Goal: Use online tool/utility: Use online tool/utility

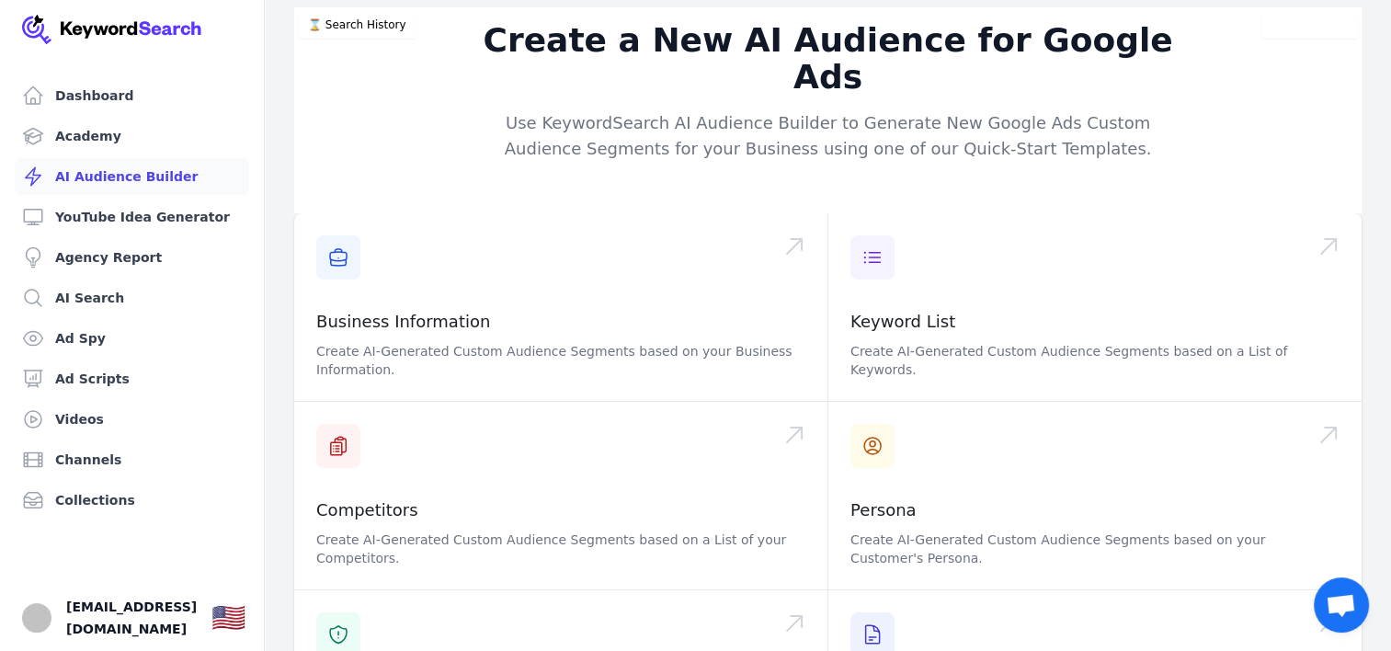
click at [75, 85] on link "Dashboard" at bounding box center [132, 95] width 234 height 37
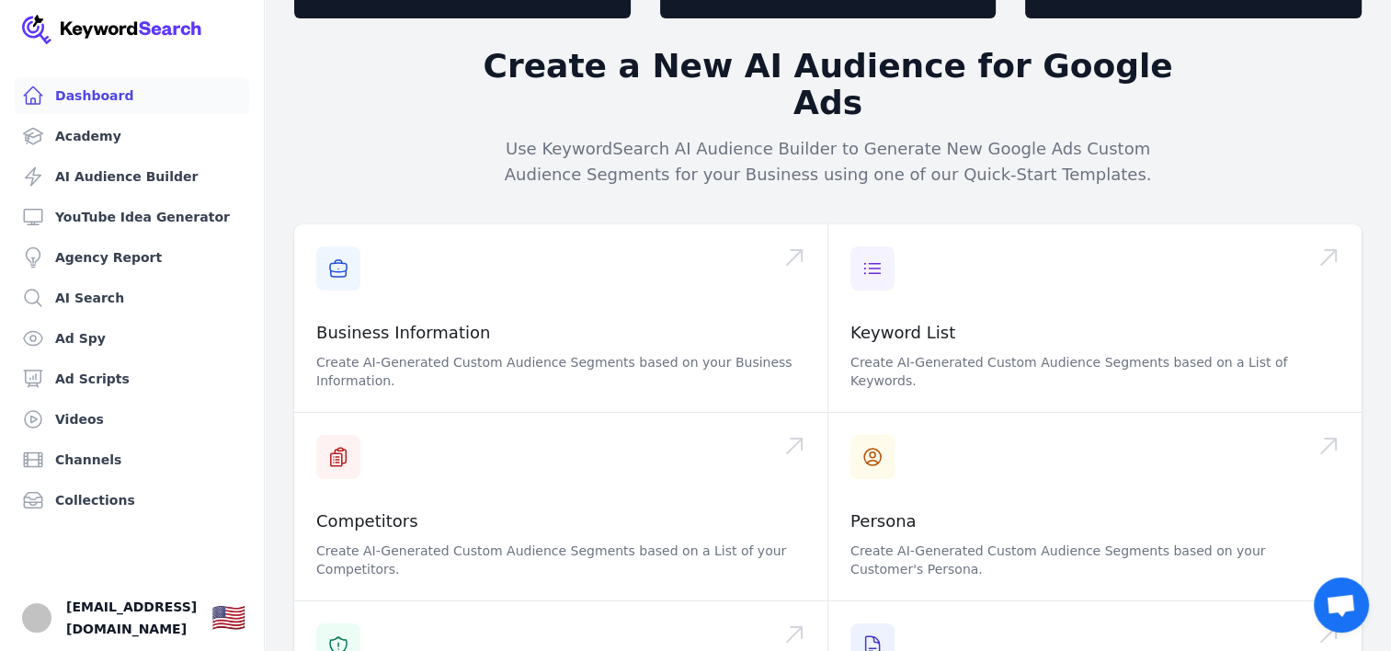
scroll to position [184, 0]
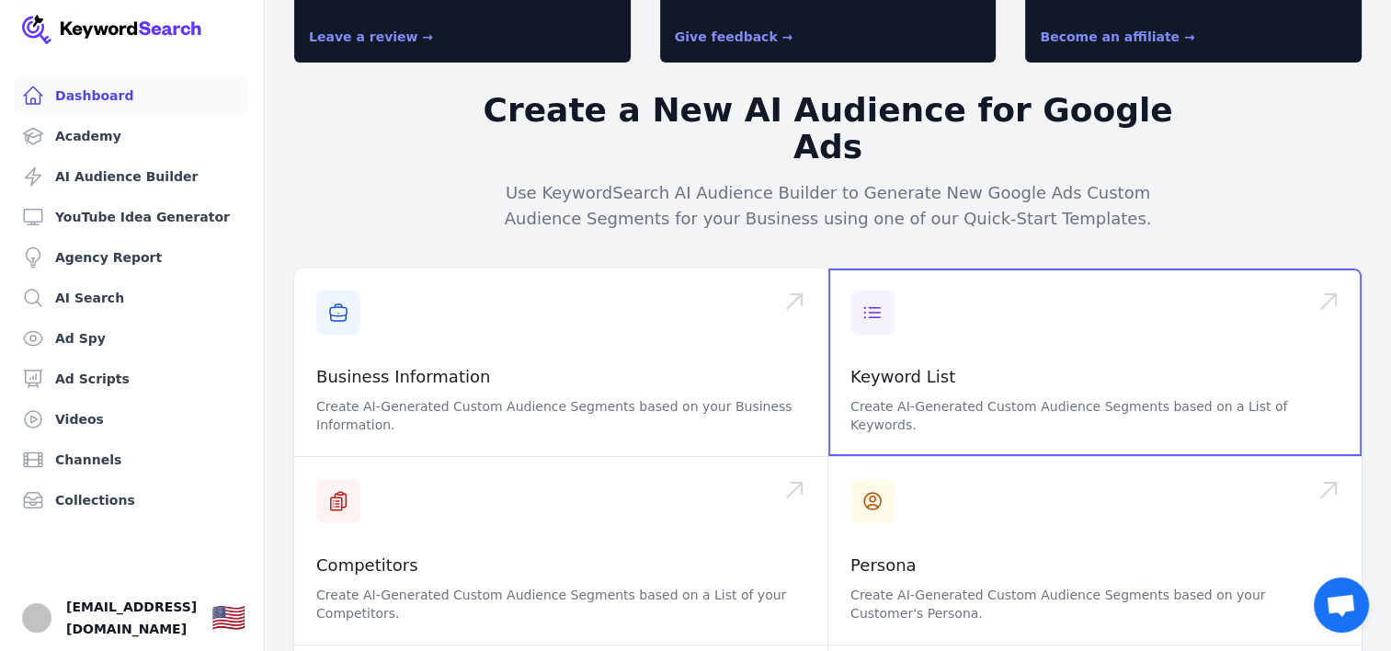
click at [1019, 330] on span at bounding box center [1094, 362] width 533 height 188
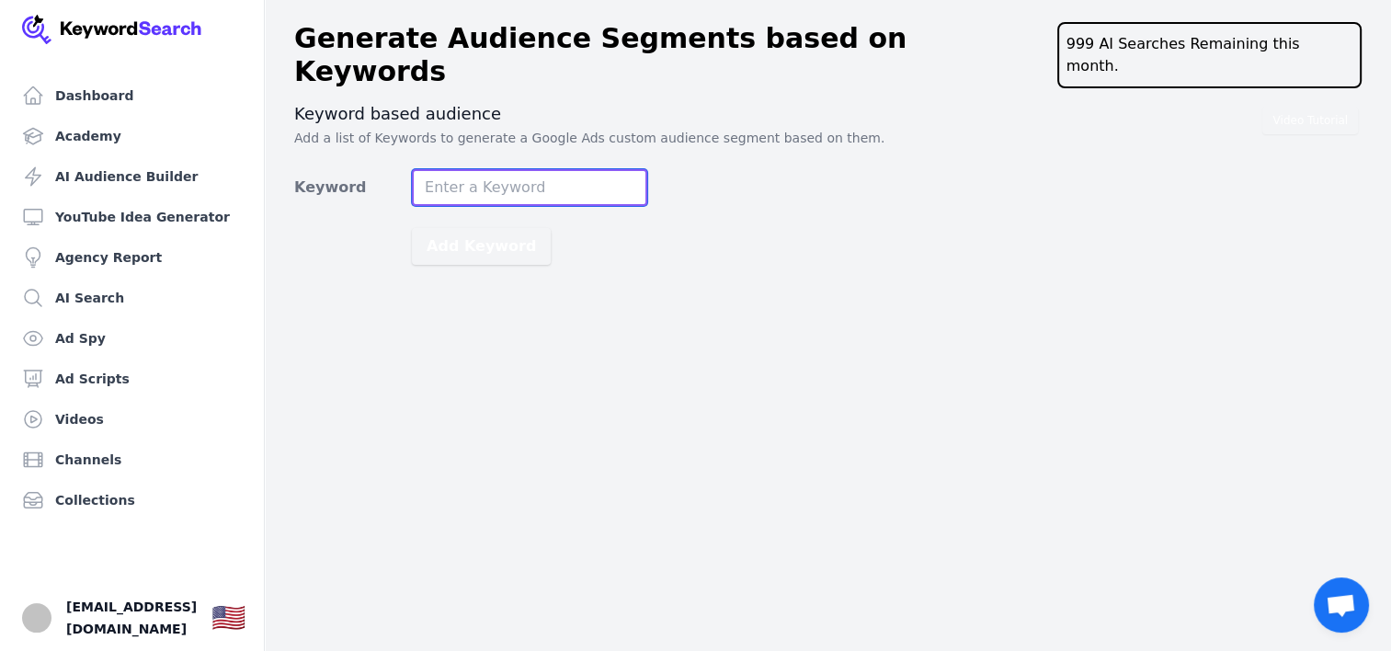
click at [499, 169] on input "Keyword" at bounding box center [529, 187] width 235 height 37
type input "day trading"
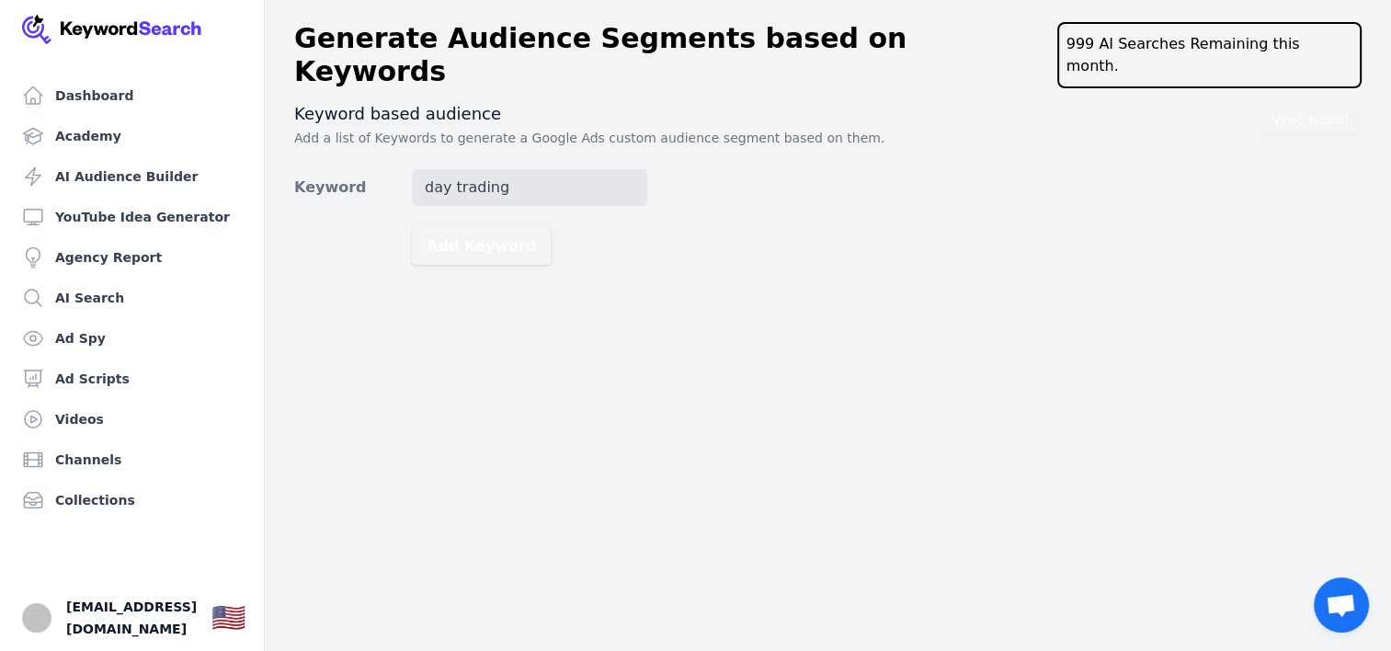
click at [482, 228] on button "Add Keyword" at bounding box center [481, 246] width 139 height 37
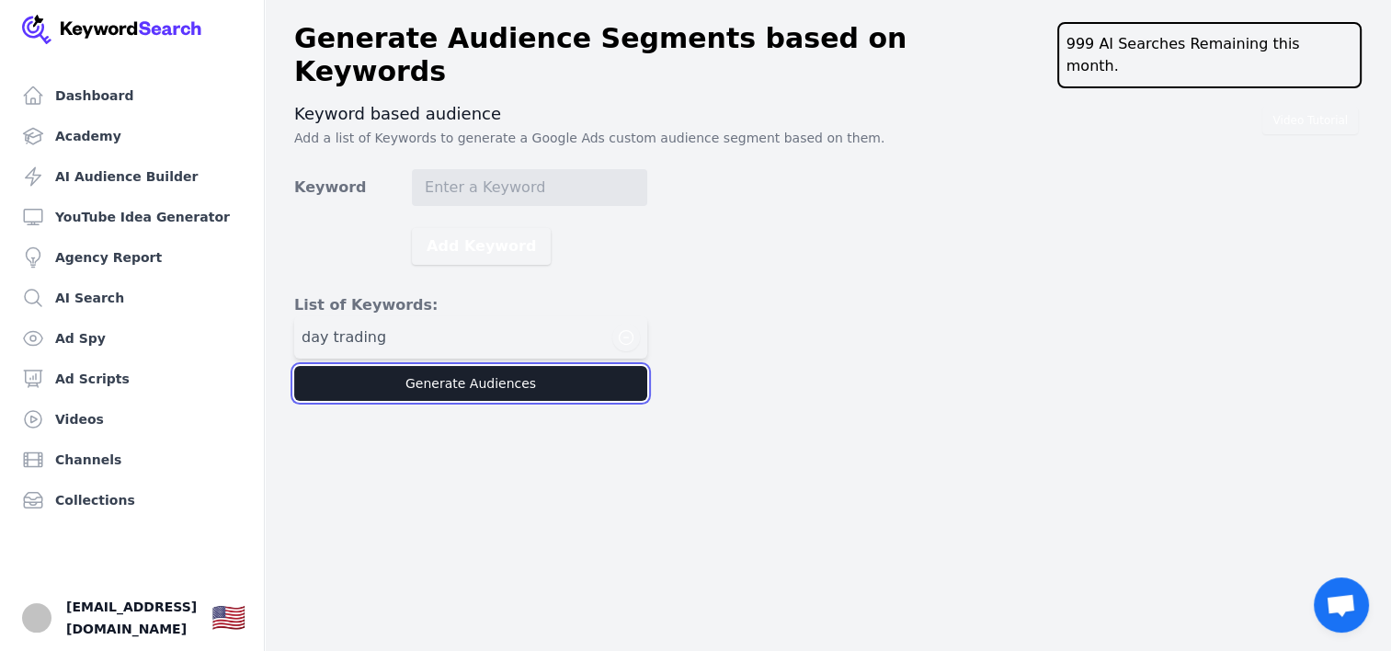
click at [450, 369] on button "Generate Audiences" at bounding box center [470, 383] width 353 height 35
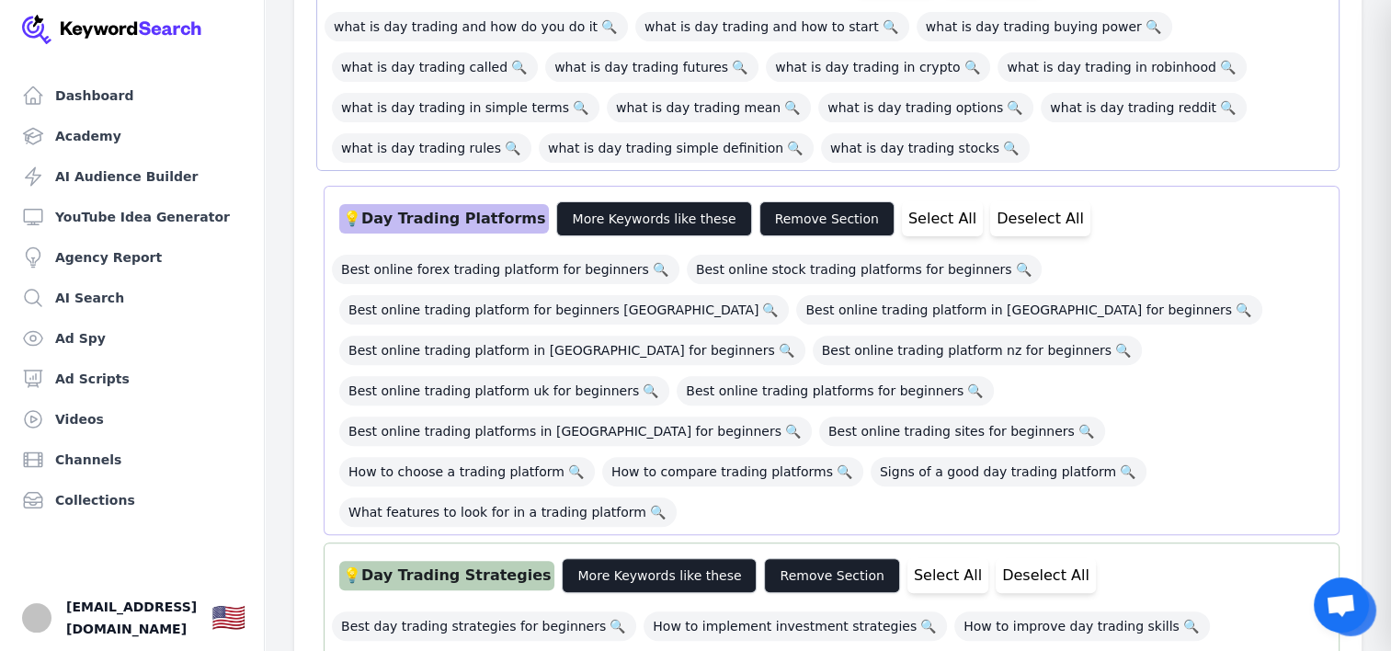
scroll to position [276, 0]
